Goal: Task Accomplishment & Management: Manage account settings

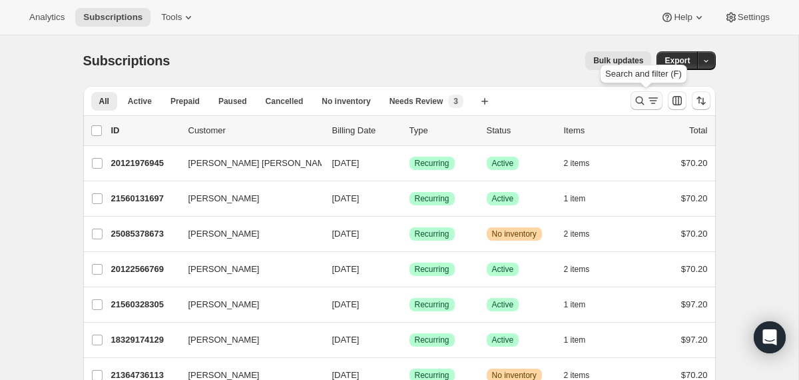
click at [641, 103] on icon "Search and filter results" at bounding box center [639, 100] width 13 height 13
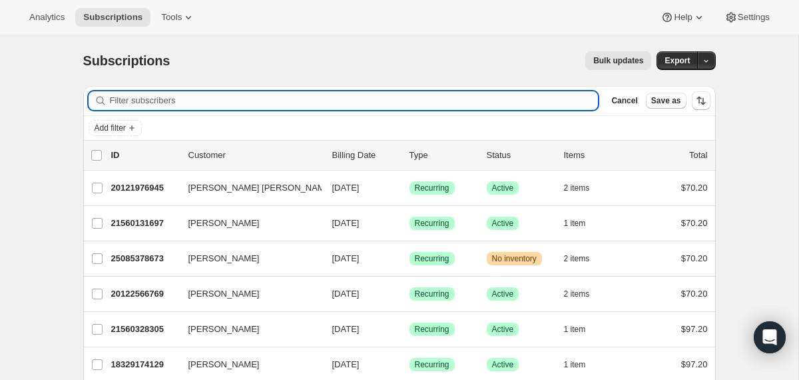
click at [447, 99] on input "Filter subscribers" at bounding box center [354, 100] width 489 height 19
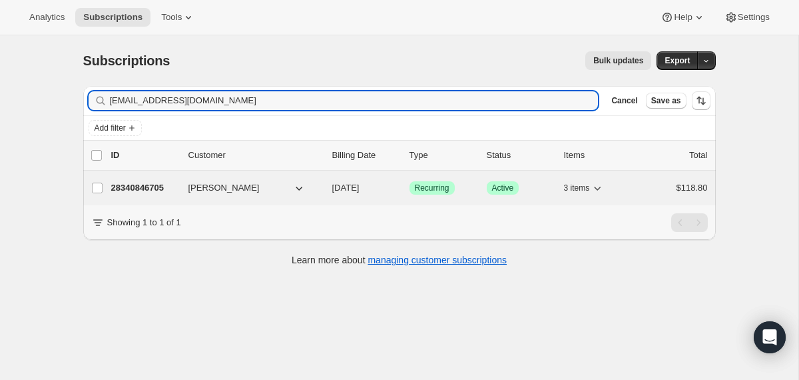
type input "[EMAIL_ADDRESS][DOMAIN_NAME]"
click at [319, 188] on div "[PERSON_NAME]" at bounding box center [254, 187] width 133 height 13
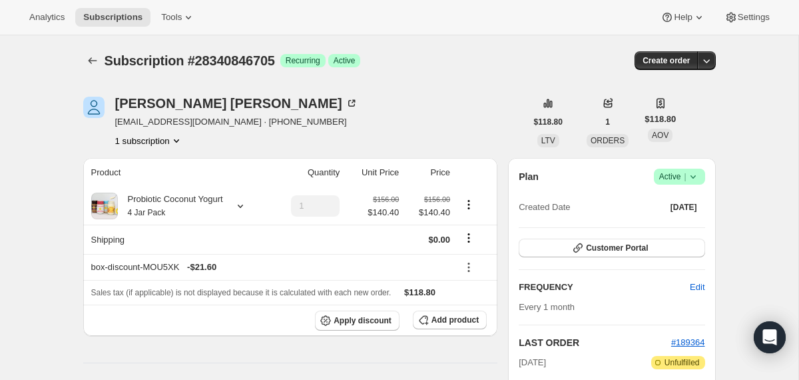
click at [695, 175] on icon at bounding box center [692, 176] width 13 height 13
click at [668, 225] on span "Cancel subscription" at bounding box center [674, 225] width 75 height 10
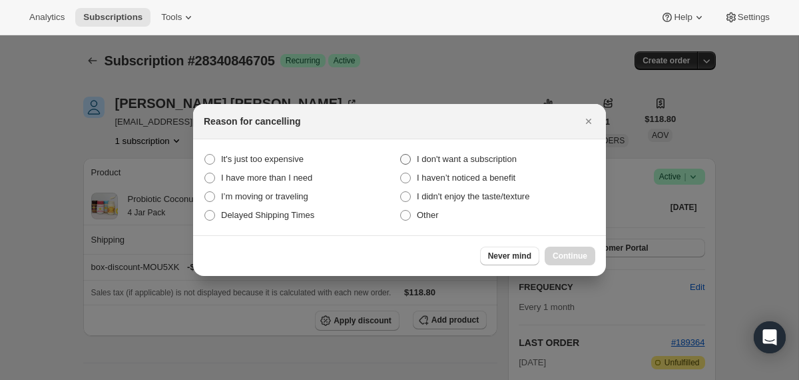
click at [489, 160] on span "I don't want a subscription" at bounding box center [467, 159] width 100 height 10
click at [401, 154] on subscription "I don't want a subscription" at bounding box center [400, 154] width 1 height 1
radio subscription "true"
click at [556, 250] on button "Continue" at bounding box center [570, 255] width 51 height 19
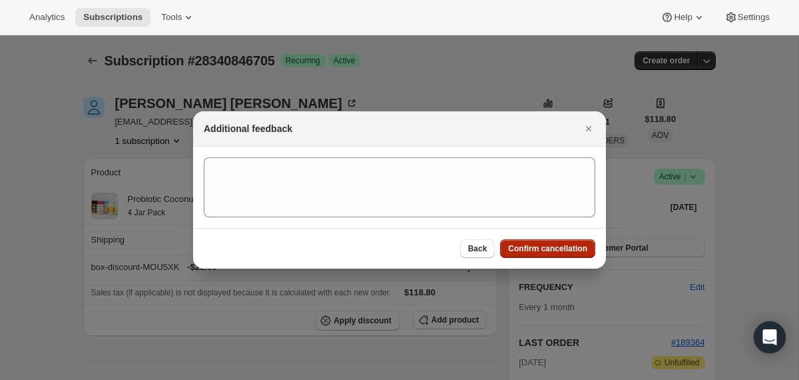
click at [556, 250] on span "Confirm cancellation" at bounding box center [547, 248] width 79 height 11
